Goal: Information Seeking & Learning: Learn about a topic

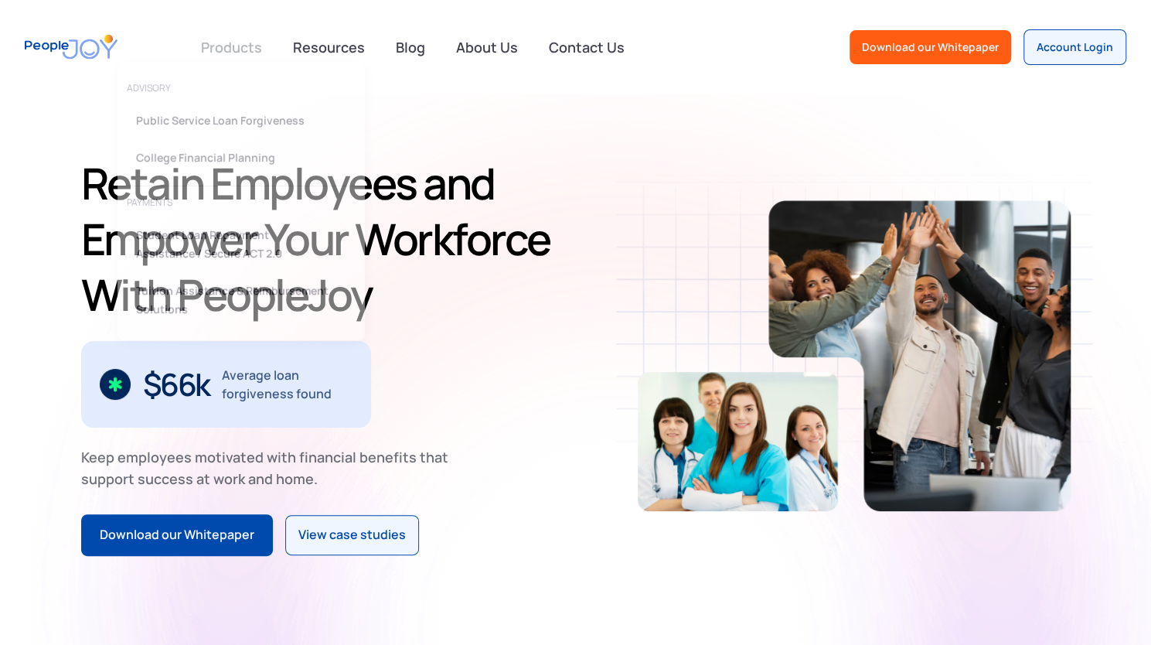
click at [229, 44] on link at bounding box center [232, 47] width 80 height 31
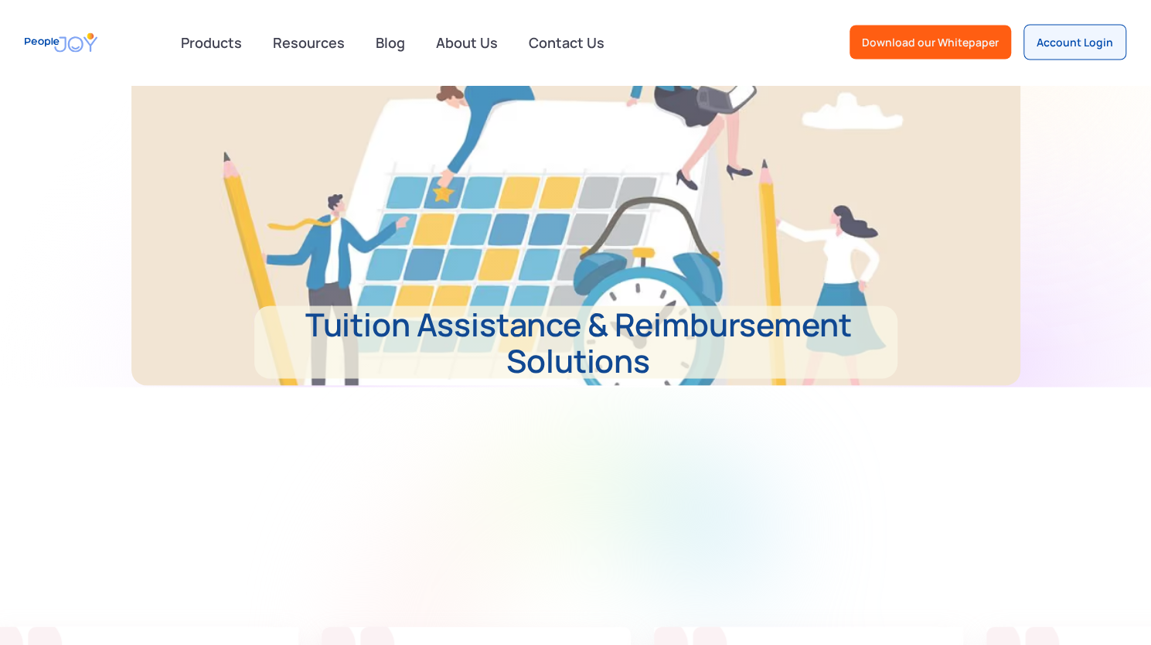
scroll to position [1784, 0]
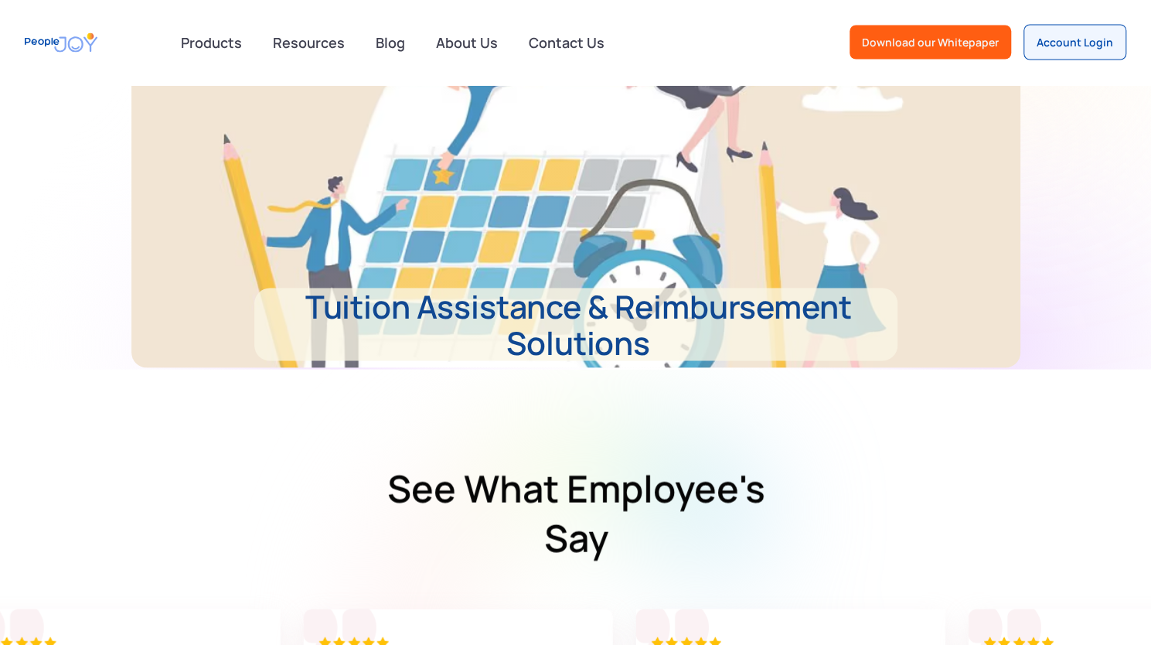
click at [482, 310] on p "Tuition Assistance & Reimbursement Solutions" at bounding box center [575, 324] width 643 height 73
